Goal: Check status: Check status

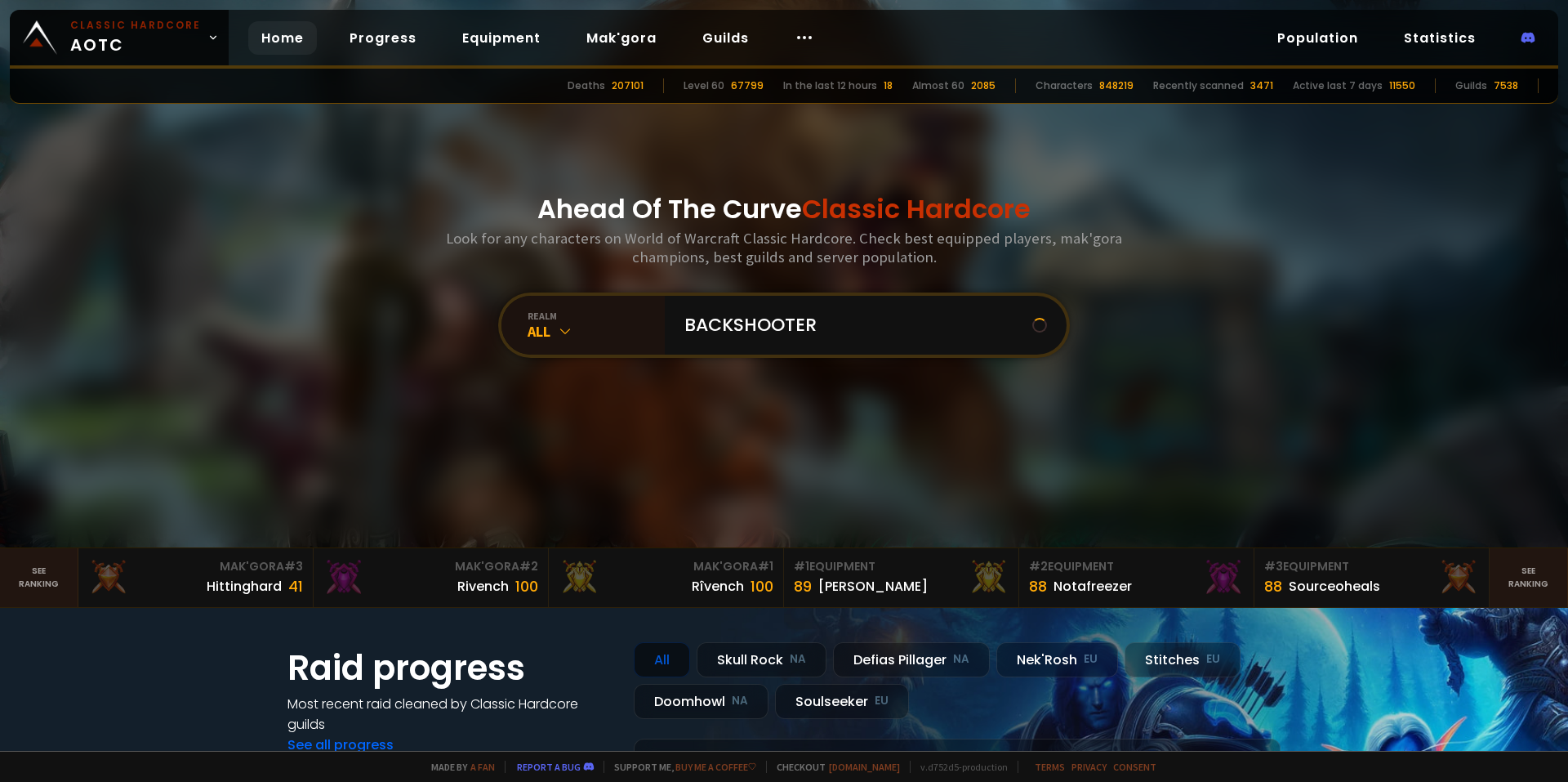
type input "BACKSHOOTERS"
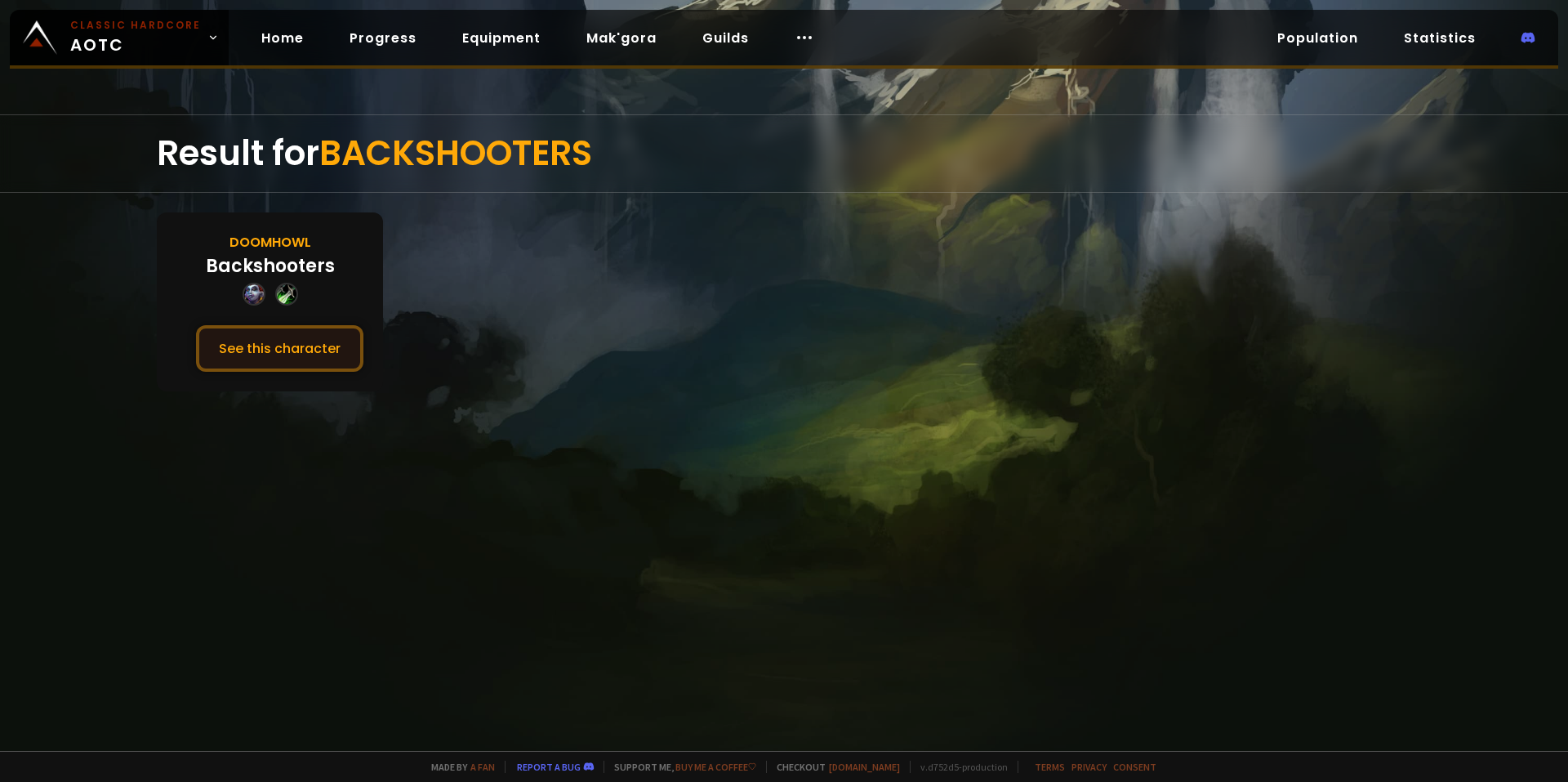
click at [309, 362] on button "See this character" at bounding box center [279, 348] width 167 height 47
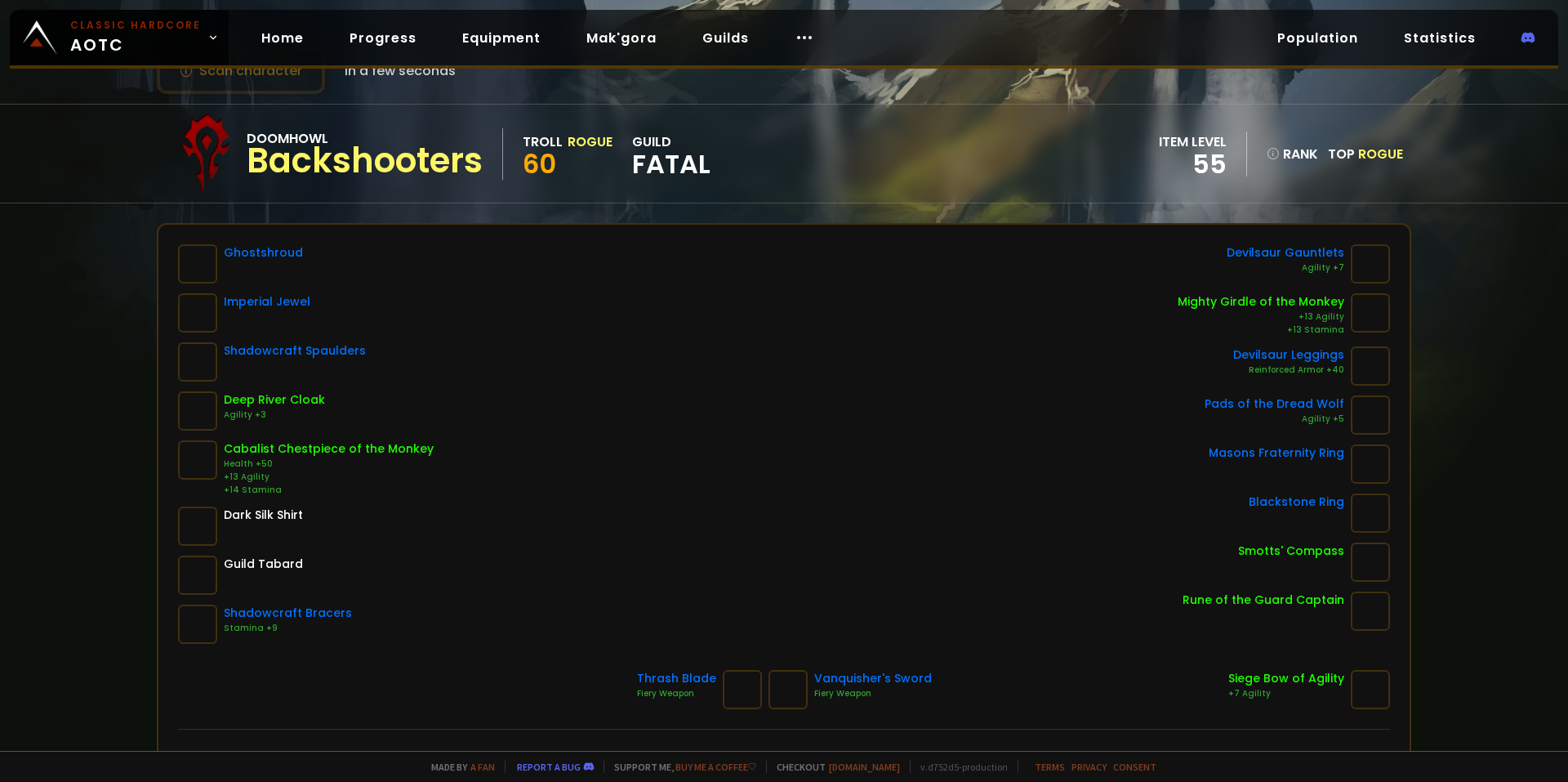
scroll to position [163, 0]
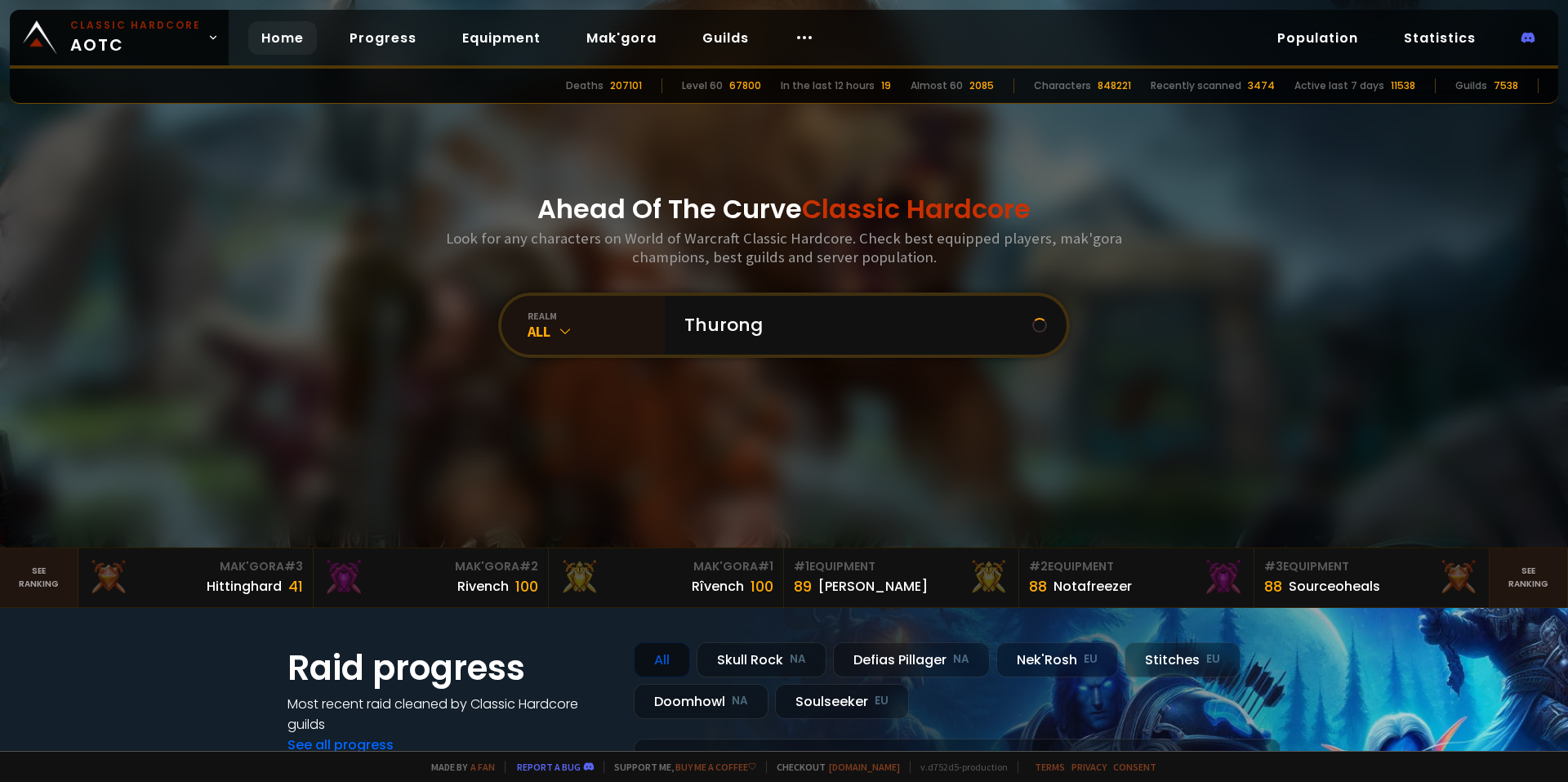
type input "Thurongo"
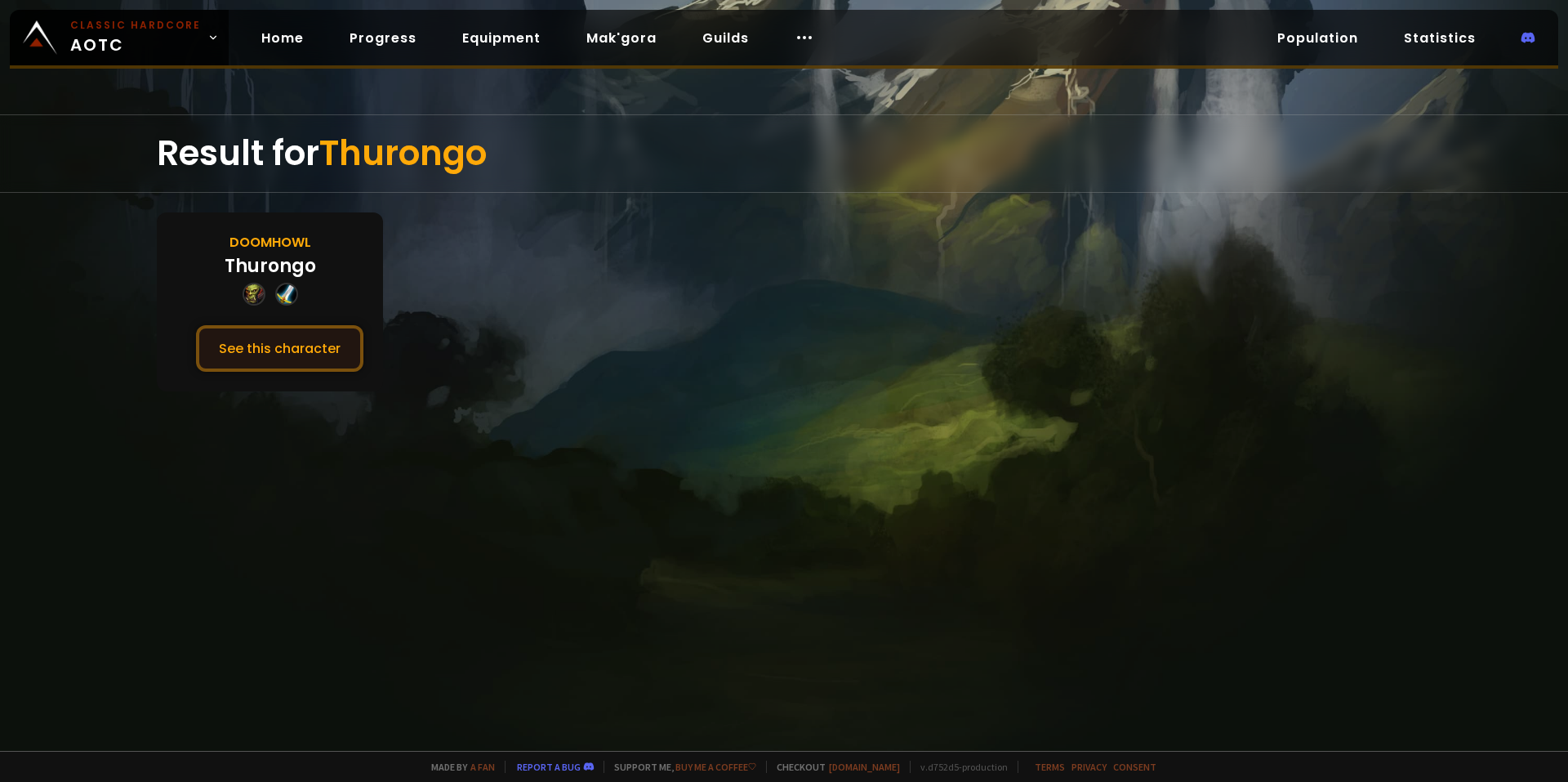
click at [359, 346] on button "See this character" at bounding box center [279, 348] width 167 height 47
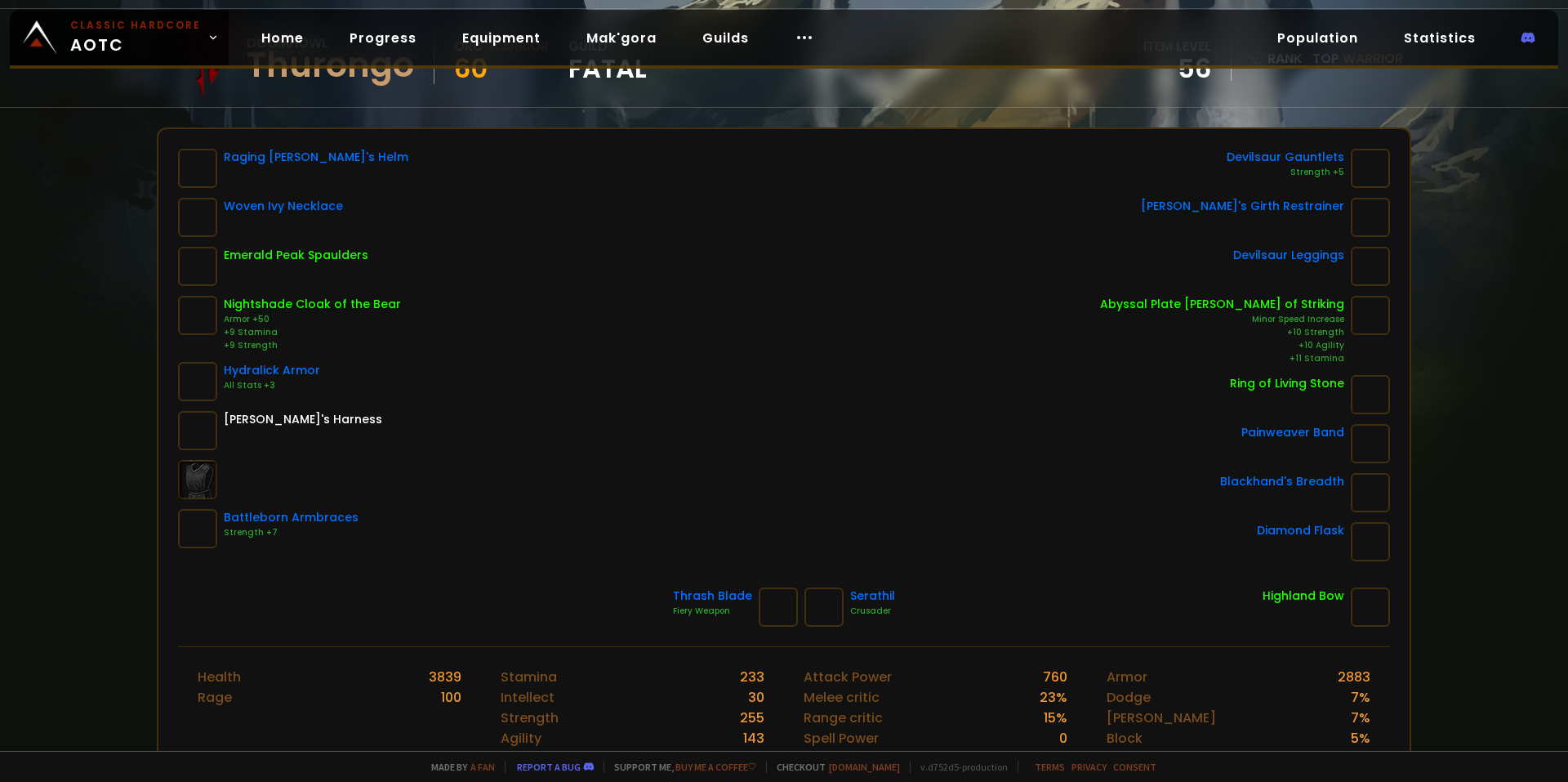
scroll to position [163, 0]
